Goal: Task Accomplishment & Management: Manage account settings

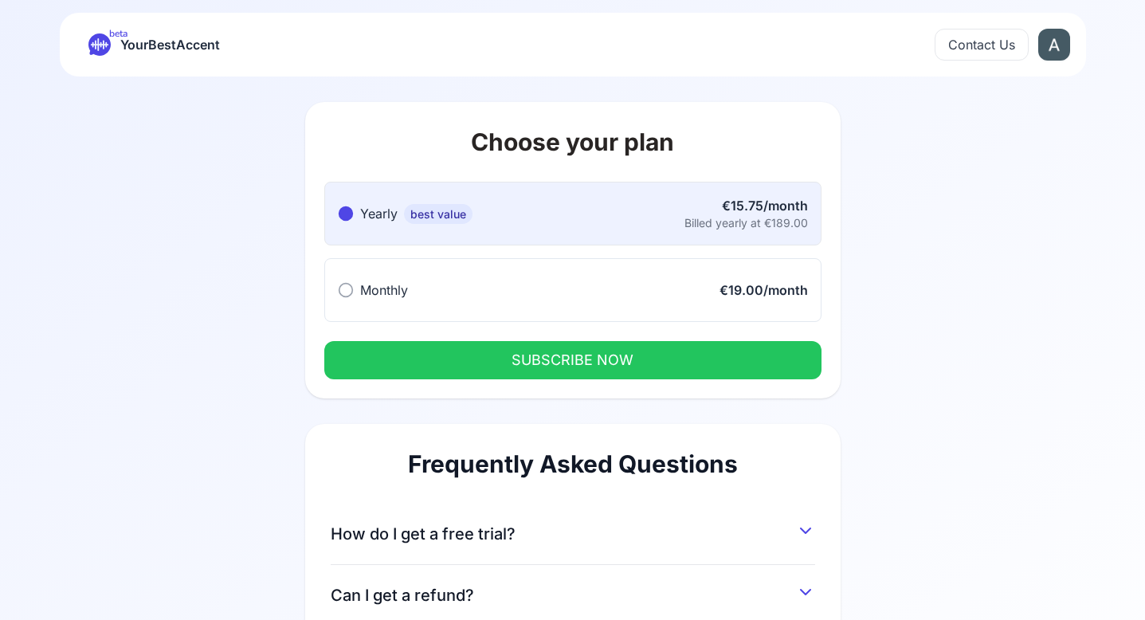
scroll to position [241, 0]
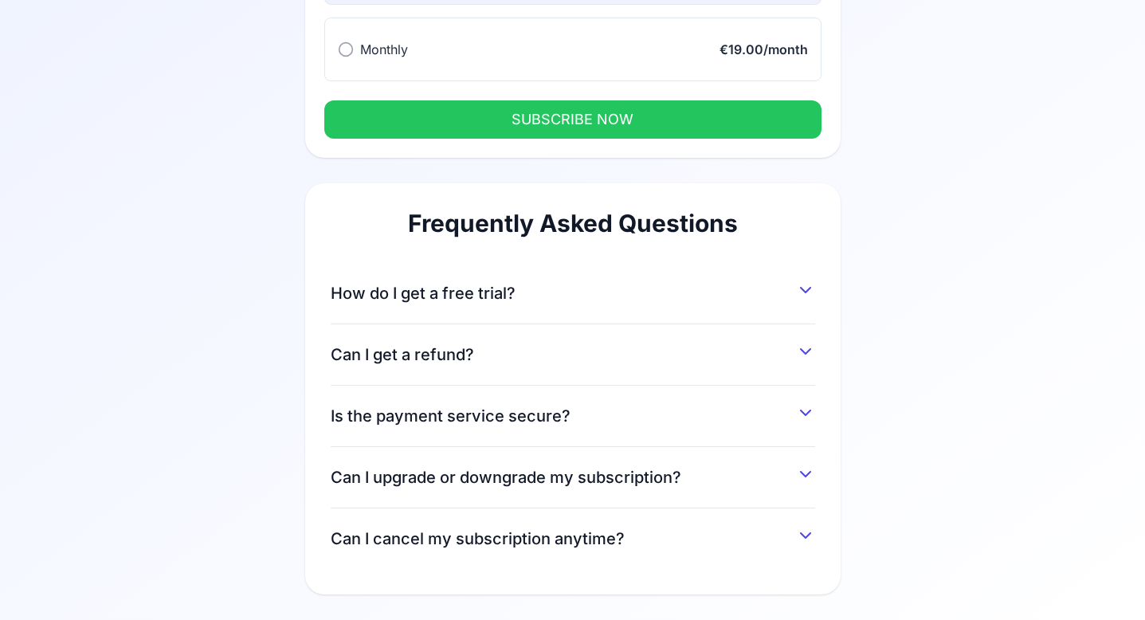
click at [676, 300] on button "How do I get a free trial?" at bounding box center [573, 290] width 485 height 29
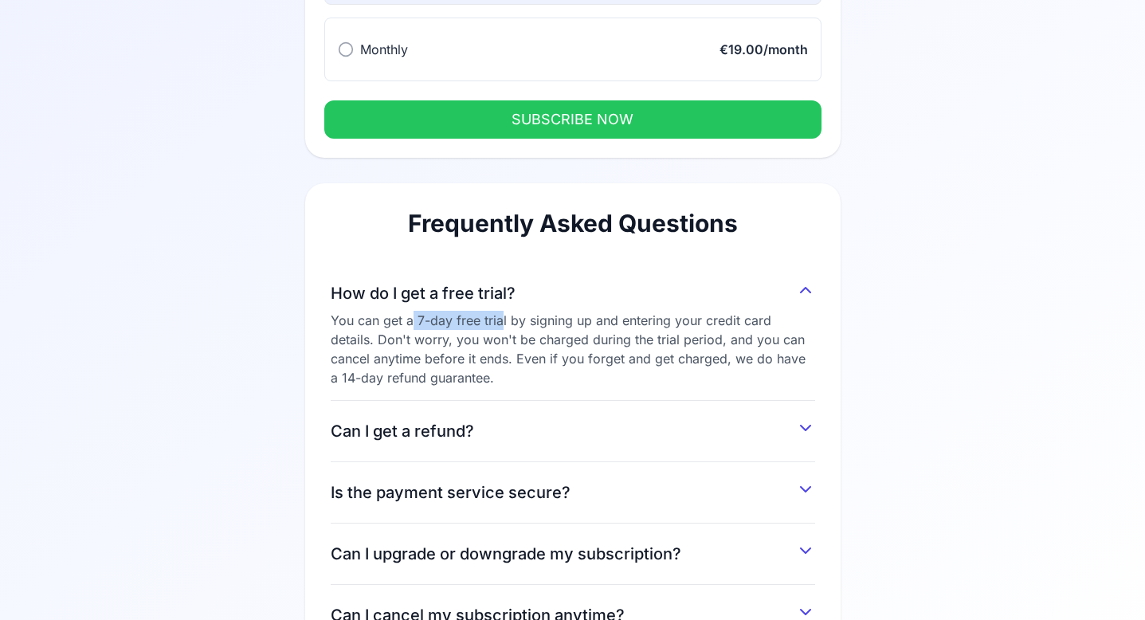
drag, startPoint x: 412, startPoint y: 329, endPoint x: 503, endPoint y: 326, distance: 90.9
click at [503, 326] on div "You can get a 7-day free trial by signing up and entering your credit card deta…" at bounding box center [573, 349] width 485 height 77
drag, startPoint x: 617, startPoint y: 325, endPoint x: 688, endPoint y: 326, distance: 70.9
click at [682, 326] on div "You can get a 7-day free trial by signing up and entering your credit card deta…" at bounding box center [573, 349] width 485 height 77
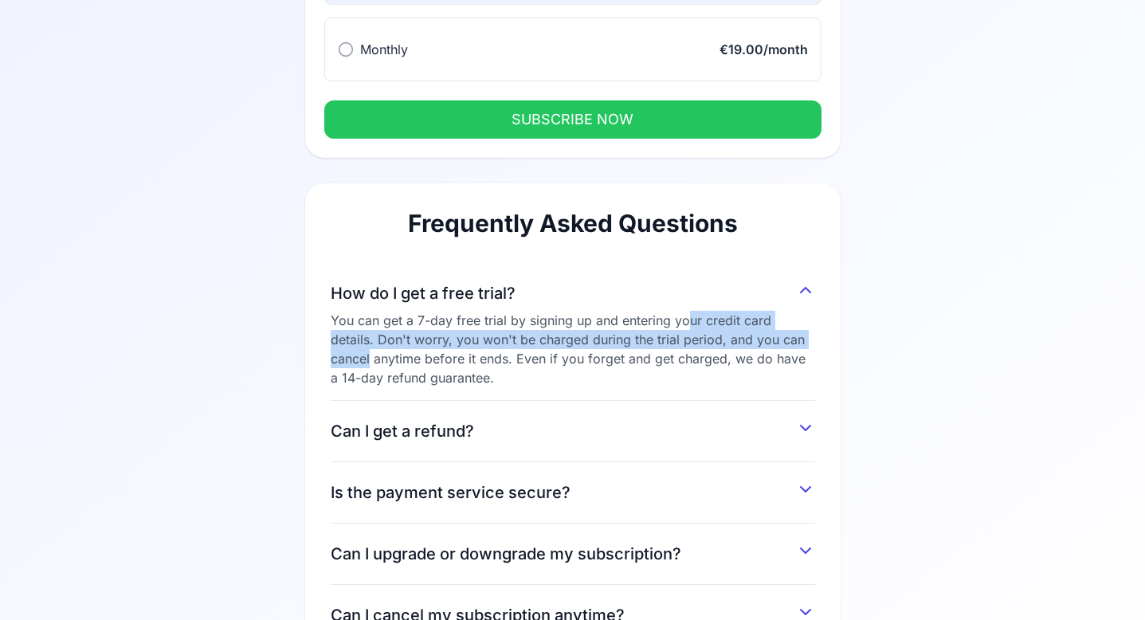
drag, startPoint x: 688, startPoint y: 326, endPoint x: 806, endPoint y: 331, distance: 118.8
click at [806, 331] on div "You can get a 7-day free trial by signing up and entering your credit card deta…" at bounding box center [573, 349] width 485 height 77
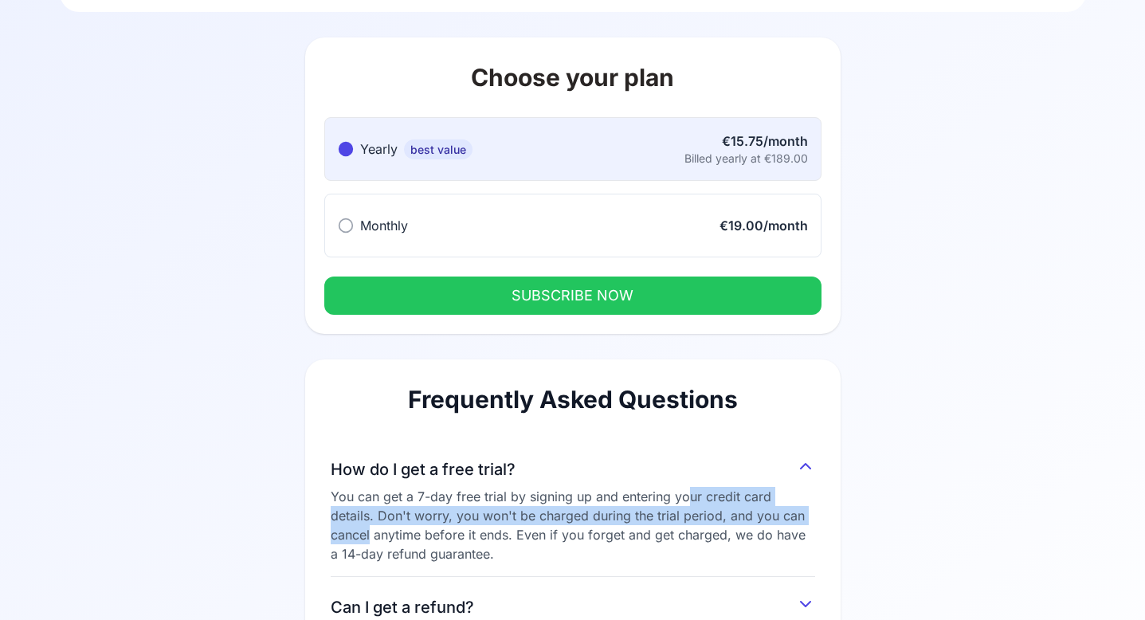
scroll to position [0, 0]
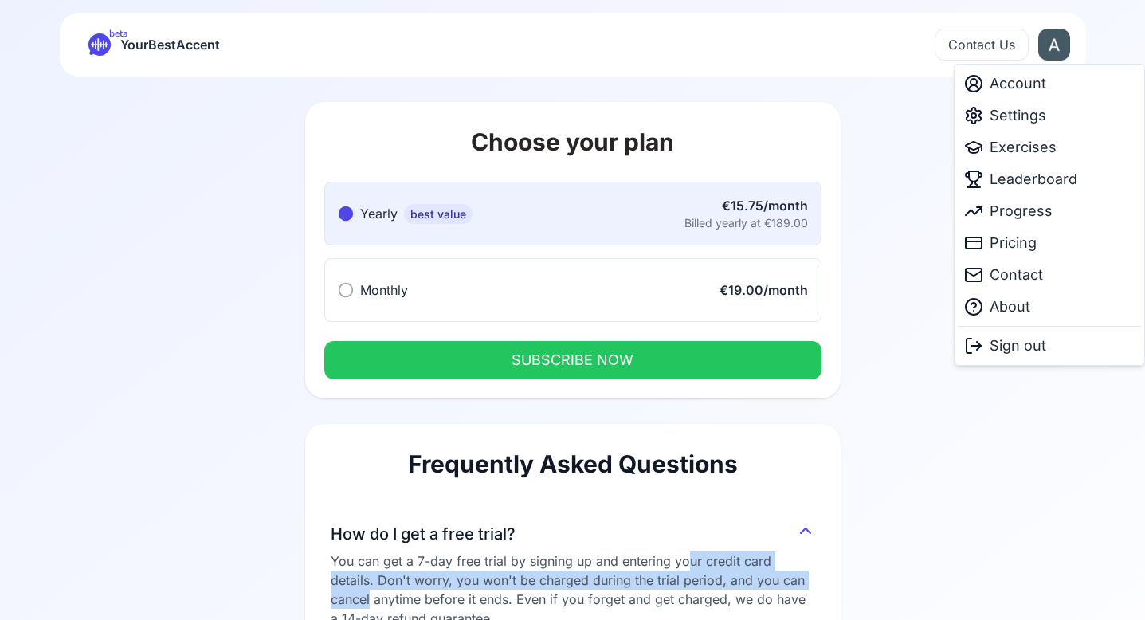
click at [1057, 54] on html "beta YourBestAccent Contact Us Choose your plan Yearly best value Yearly best v…" at bounding box center [572, 310] width 1145 height 620
click at [1012, 140] on span "Exercises" at bounding box center [1023, 147] width 67 height 22
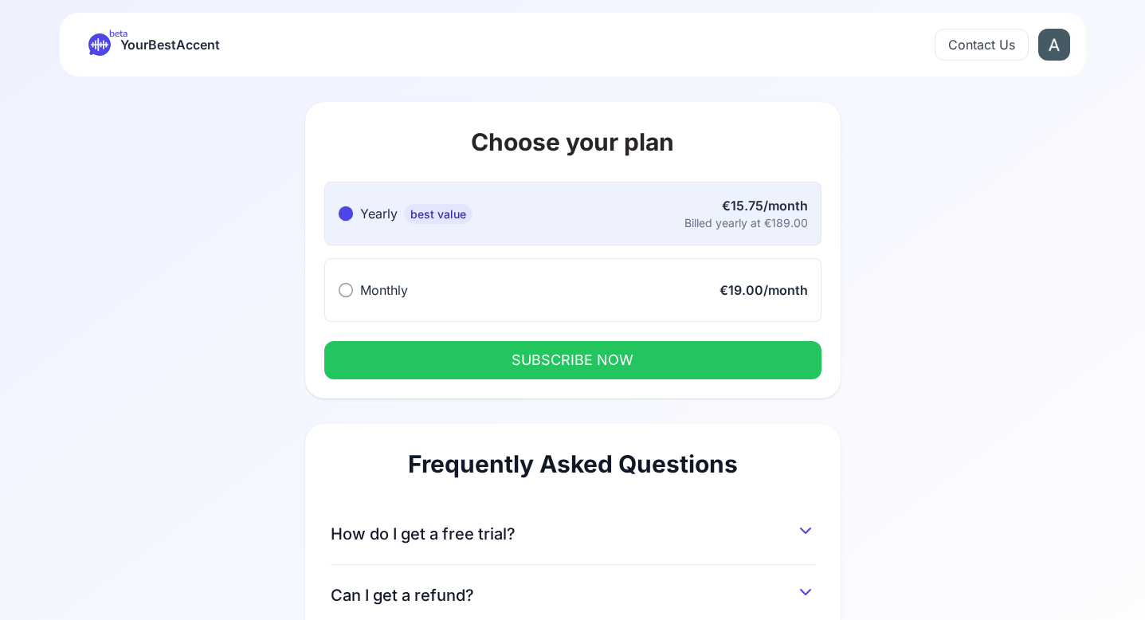
click at [1048, 35] on html "beta YourBestAccent Contact Us Choose your plan Yearly best value Yearly best v…" at bounding box center [572, 310] width 1145 height 620
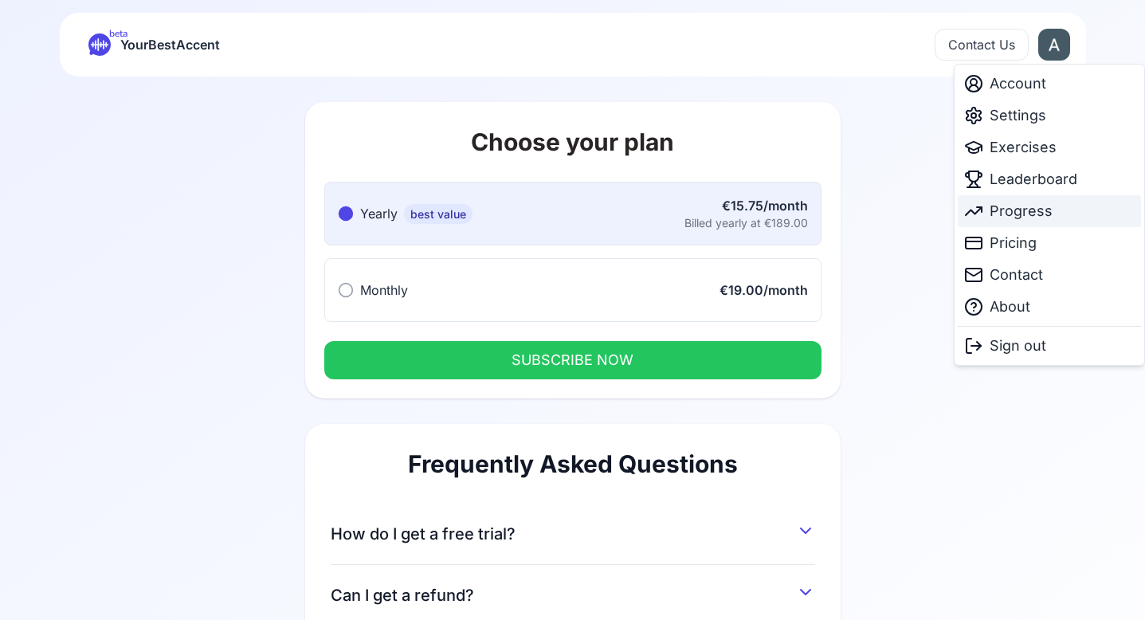
click at [1012, 209] on span "Progress" at bounding box center [1021, 211] width 63 height 22
click at [1059, 52] on html "beta YourBestAccent Contact Us Choose your plan Yearly best value Yearly best v…" at bounding box center [572, 310] width 1145 height 620
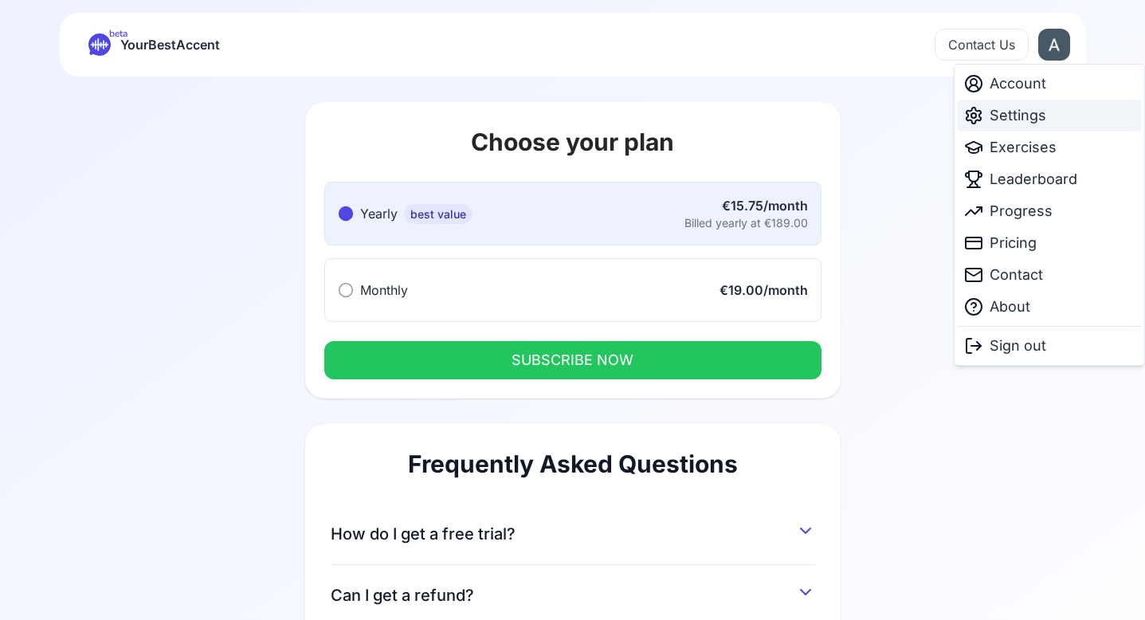
click at [1046, 116] on div "Settings" at bounding box center [1049, 116] width 183 height 32
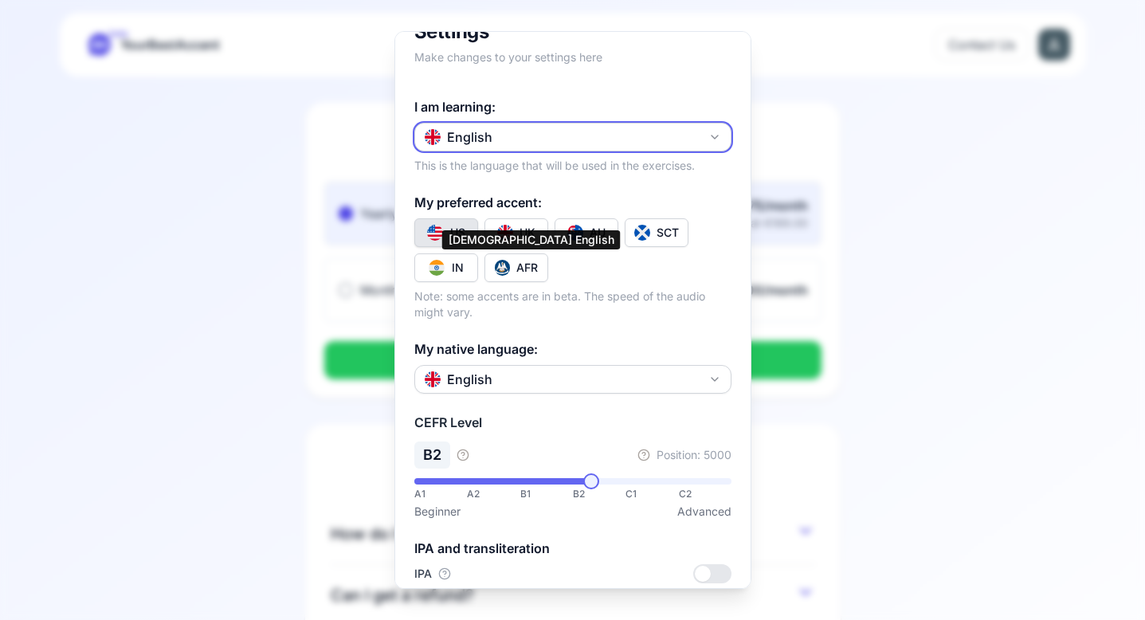
scroll to position [35, 0]
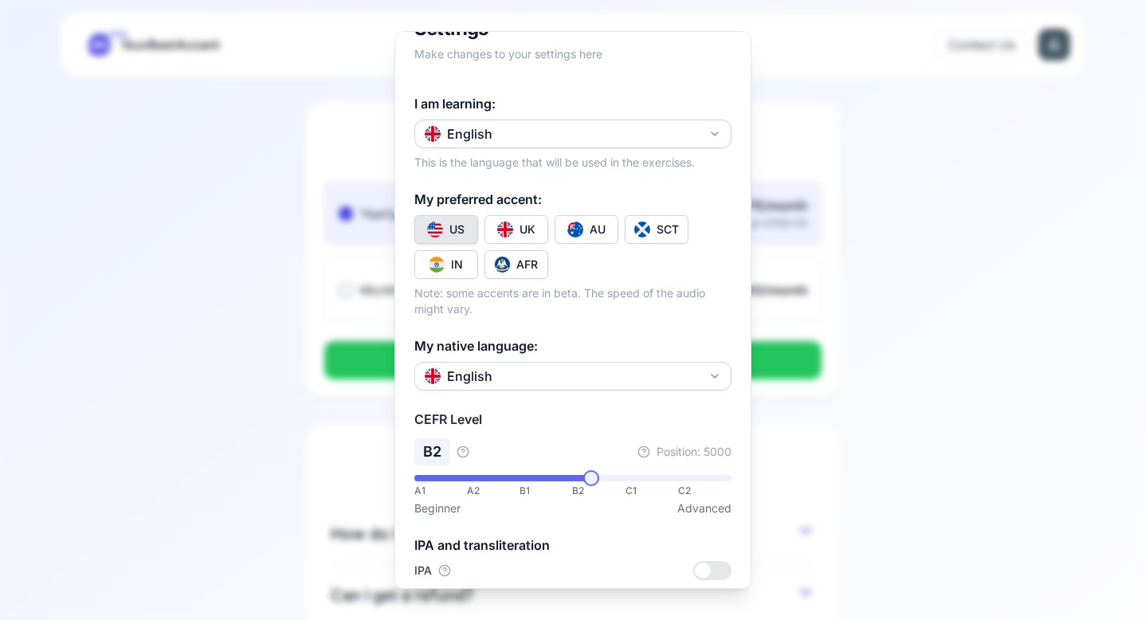
click at [528, 221] on button "UK" at bounding box center [517, 229] width 64 height 29
click at [580, 223] on img "Toggle en-AU" at bounding box center [575, 230] width 16 height 16
click at [450, 261] on button "IN" at bounding box center [446, 264] width 64 height 29
click at [673, 486] on span "****" at bounding box center [669, 478] width 16 height 16
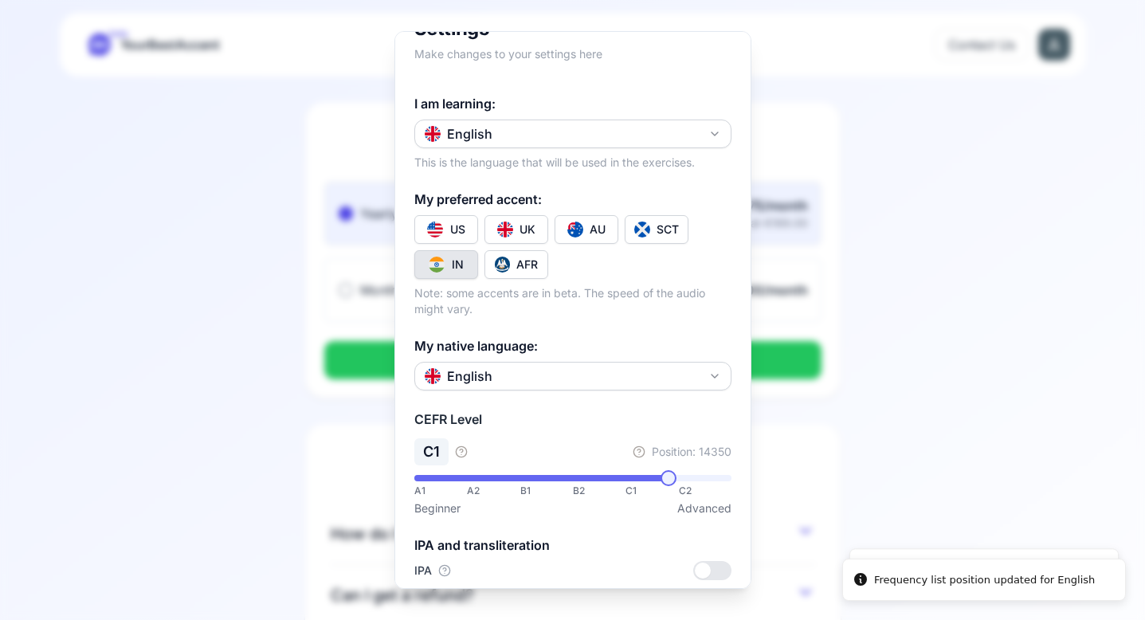
drag, startPoint x: 1022, startPoint y: 347, endPoint x: 998, endPoint y: 207, distance: 141.6
click at [1021, 345] on div at bounding box center [572, 310] width 1145 height 620
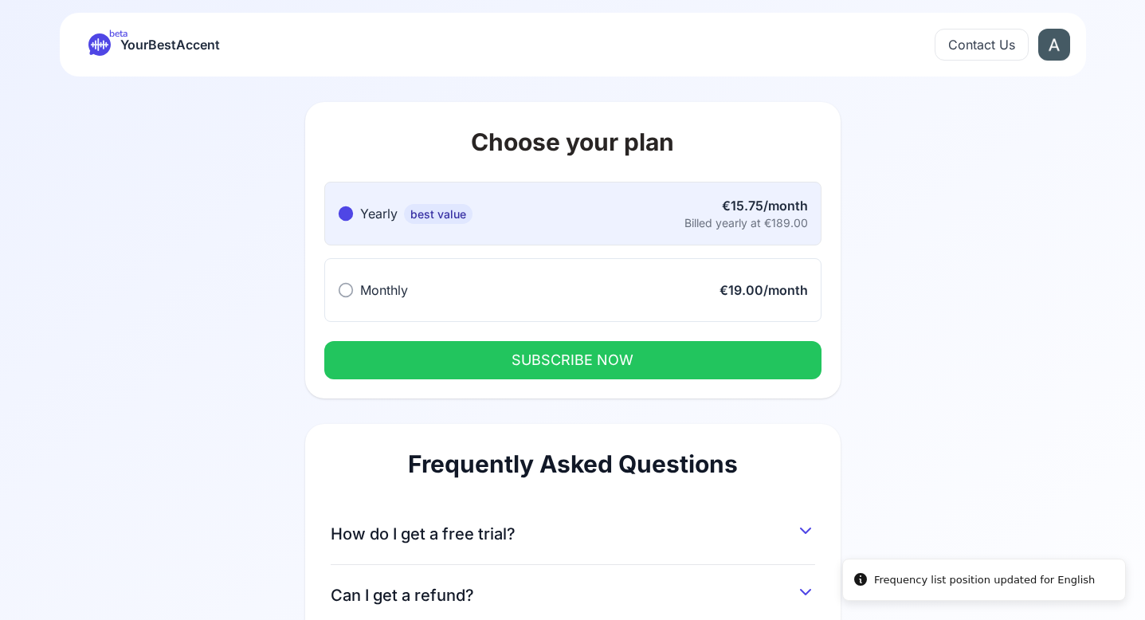
click at [1061, 41] on html "Frequency list position updated for English Dialect updated successfully beta Y…" at bounding box center [572, 310] width 1145 height 620
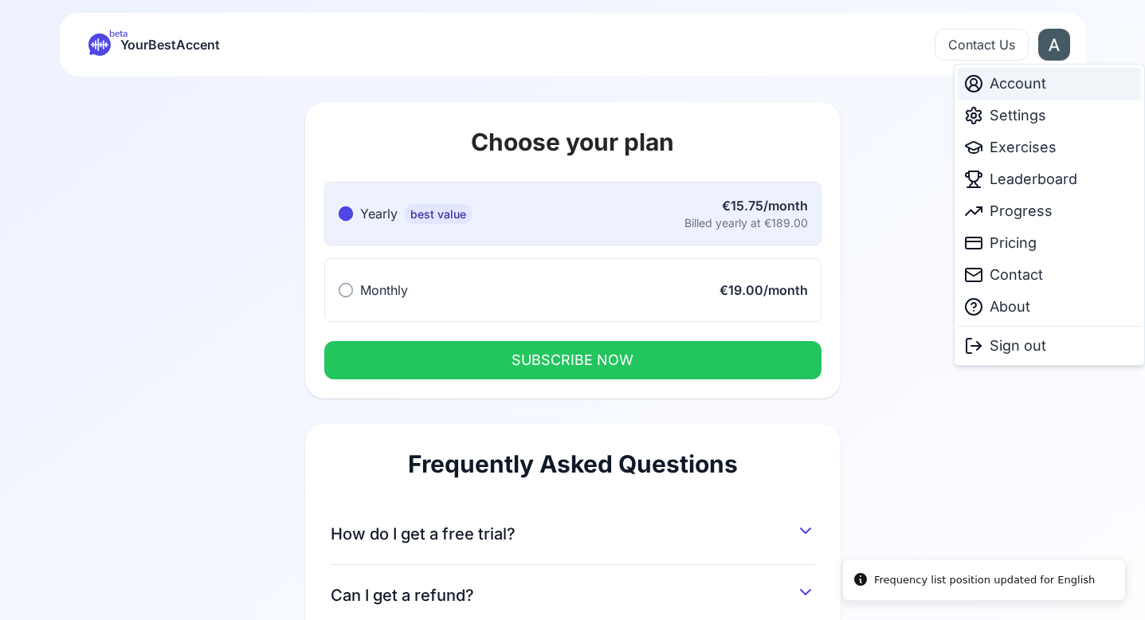
click at [1019, 80] on span "Account" at bounding box center [1018, 84] width 57 height 22
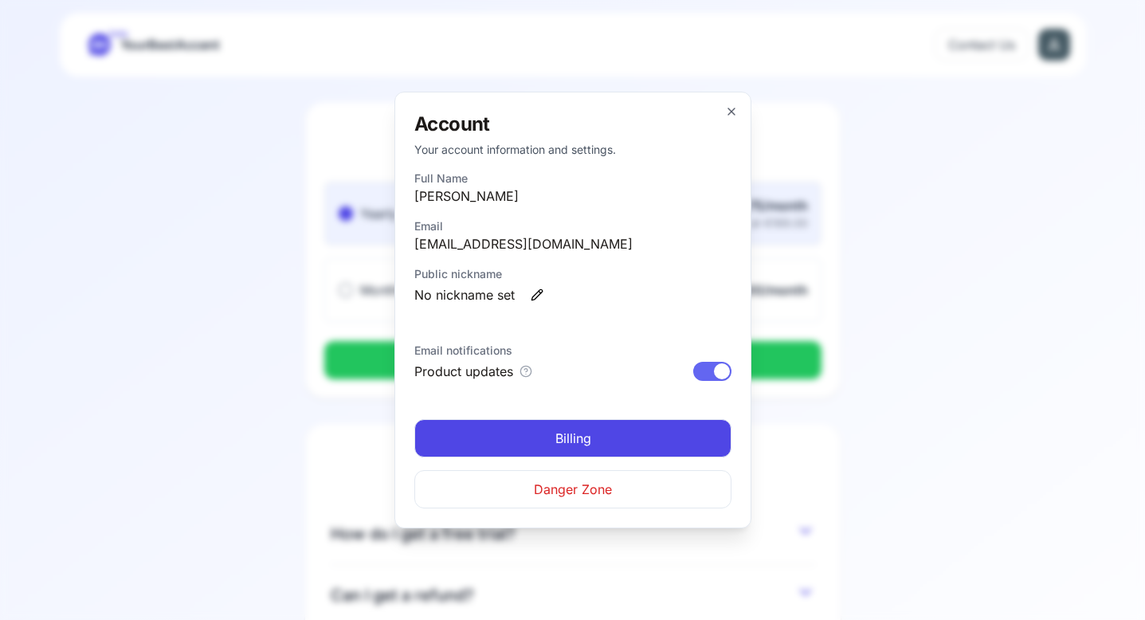
click at [714, 371] on div at bounding box center [722, 371] width 16 height 16
click at [586, 482] on span "Danger Zone" at bounding box center [573, 489] width 78 height 19
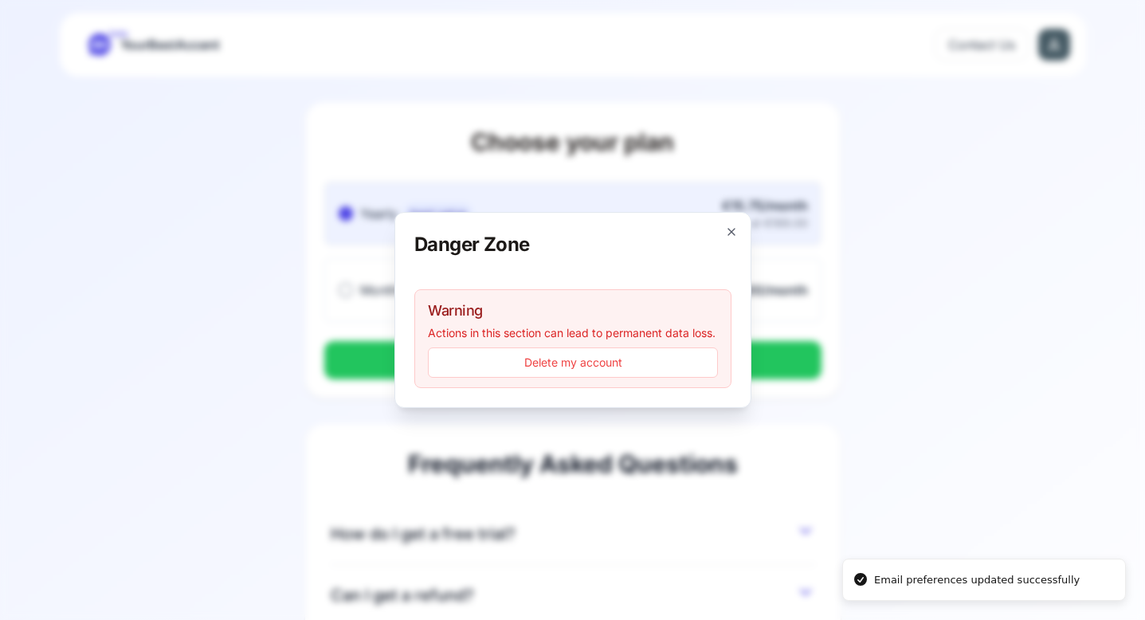
click at [518, 367] on button "Delete my account" at bounding box center [573, 362] width 290 height 30
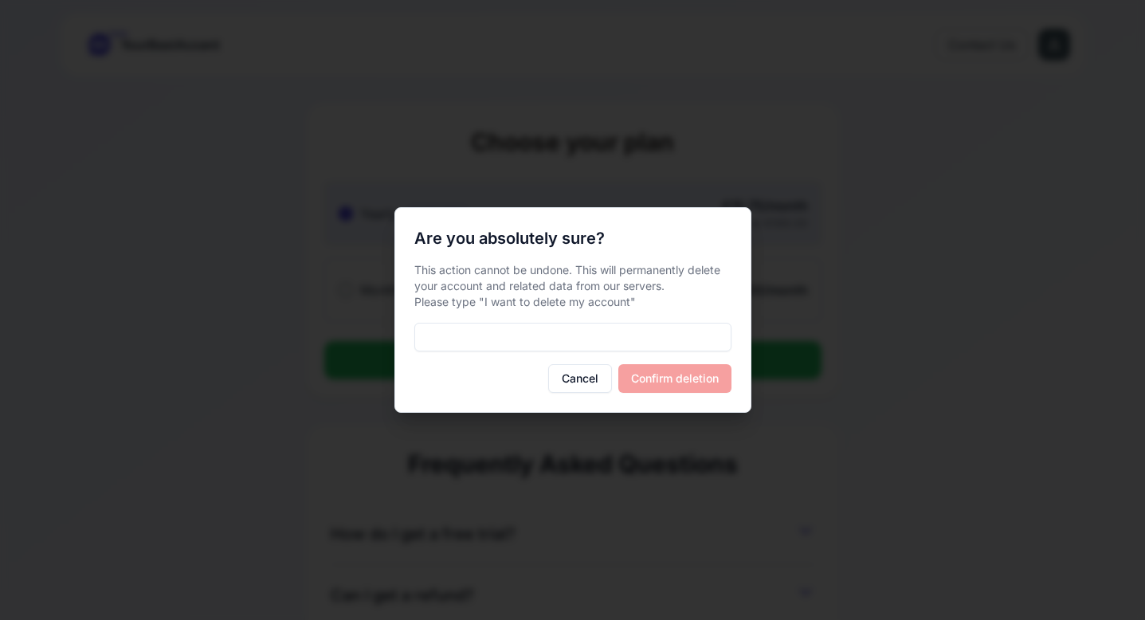
click at [635, 337] on input at bounding box center [572, 337] width 317 height 29
type input "**********"
click at [681, 379] on button "Confirm deletion" at bounding box center [674, 378] width 113 height 29
